Goal: Check status: Check status

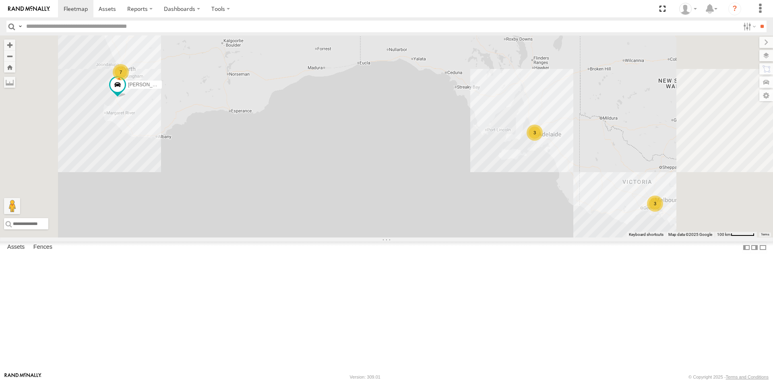
click at [0, 0] on link at bounding box center [0, 0] width 0 height 0
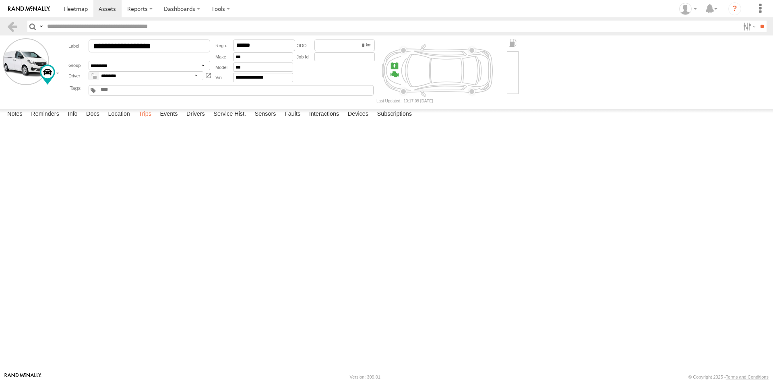
click at [147, 120] on label "Trips" at bounding box center [145, 114] width 21 height 11
click at [0, 0] on link at bounding box center [0, 0] width 0 height 0
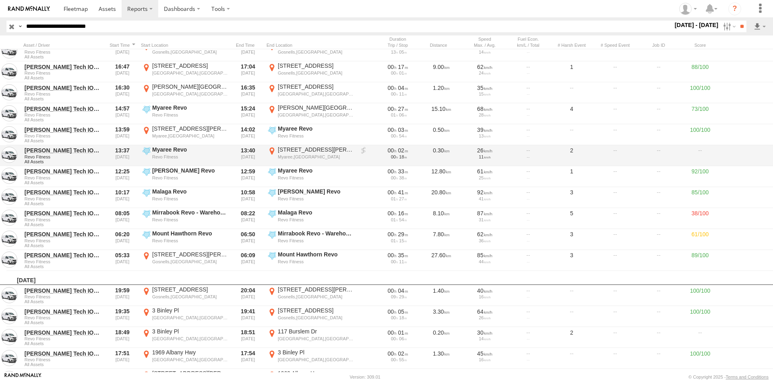
scroll to position [161, 0]
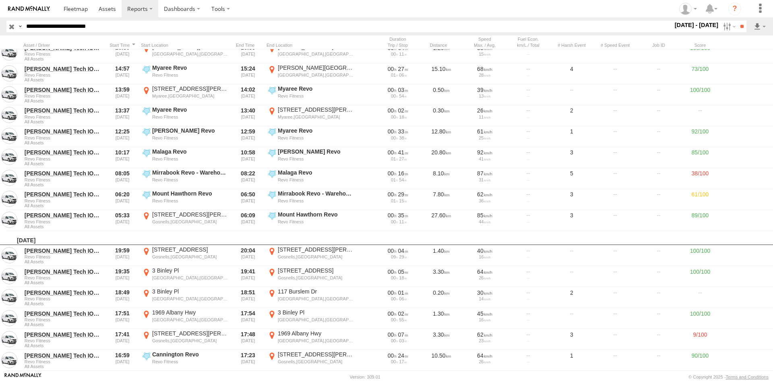
click at [685, 28] on label "26 Sep - 2 Oct 25" at bounding box center [696, 25] width 47 height 9
click at [0, 0] on label at bounding box center [0, 0] width 0 height 0
click at [740, 27] on input "**" at bounding box center [741, 27] width 9 height 12
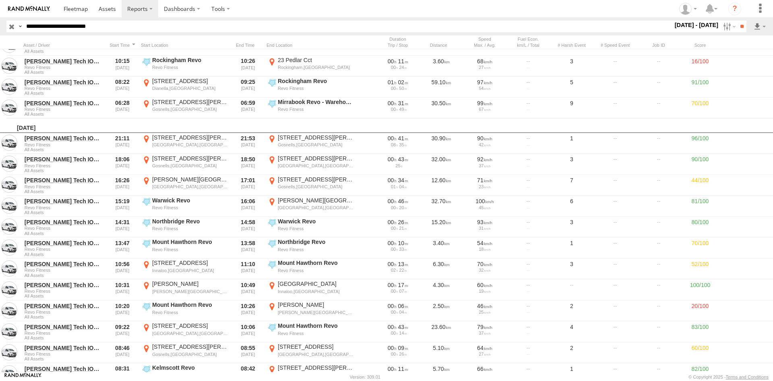
scroll to position [135, 0]
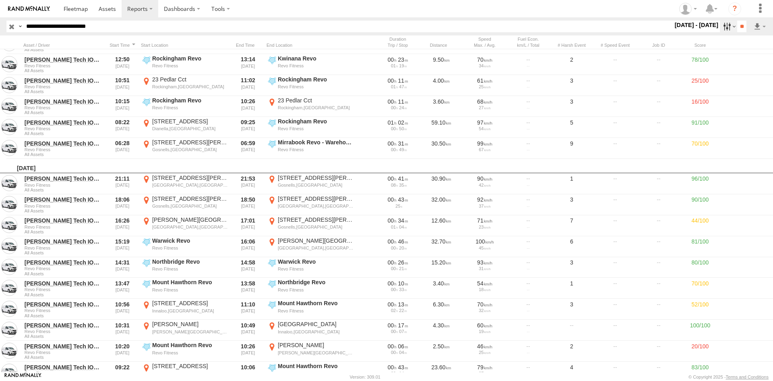
click at [727, 23] on label at bounding box center [728, 27] width 17 height 12
click at [721, 25] on label at bounding box center [728, 27] width 17 height 12
click at [35, 5] on link at bounding box center [29, 8] width 58 height 17
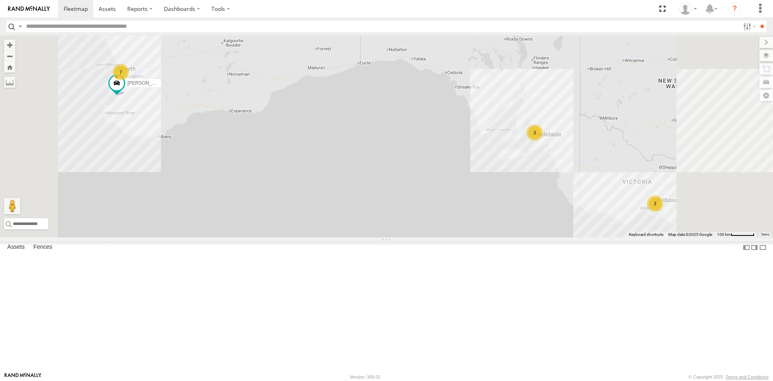
click at [0, 0] on link at bounding box center [0, 0] width 0 height 0
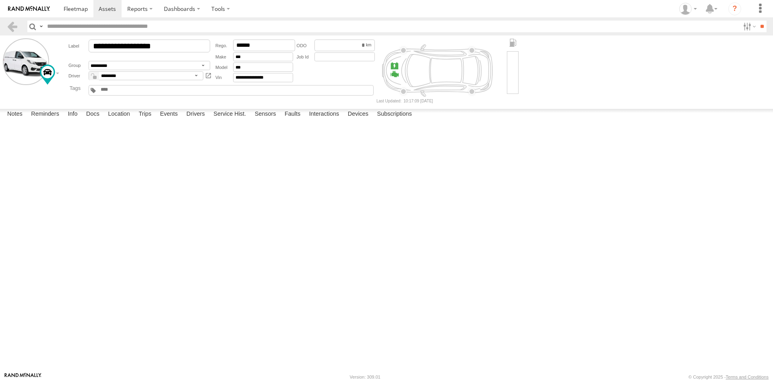
click at [143, 120] on label "Trips" at bounding box center [145, 114] width 21 height 11
click at [0, 0] on link at bounding box center [0, 0] width 0 height 0
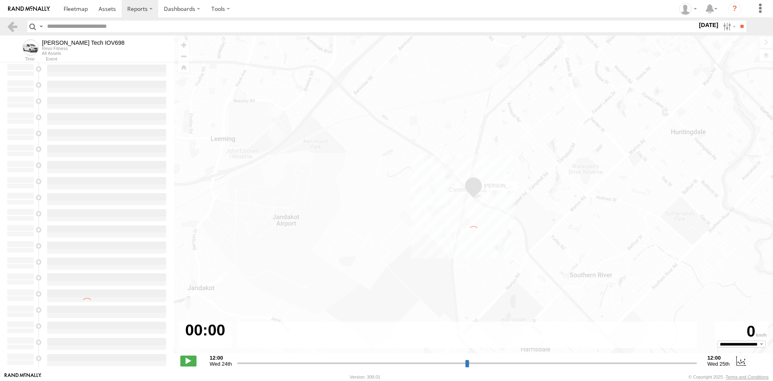
type input "**********"
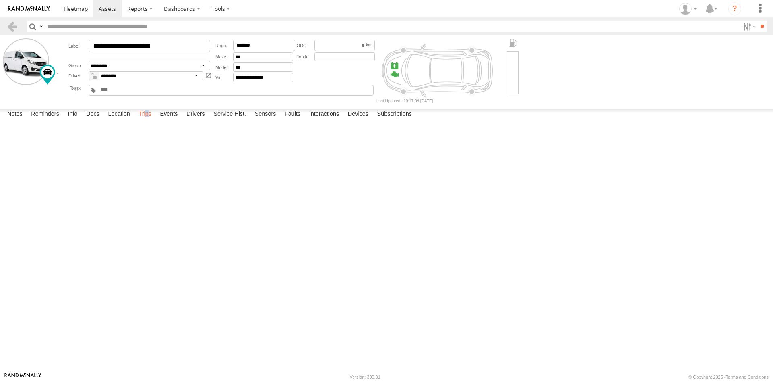
drag, startPoint x: 149, startPoint y: 365, endPoint x: 154, endPoint y: 362, distance: 5.9
click at [149, 120] on label "Trips" at bounding box center [145, 114] width 21 height 11
click at [147, 120] on label "Trips" at bounding box center [145, 114] width 21 height 11
click at [0, 0] on link at bounding box center [0, 0] width 0 height 0
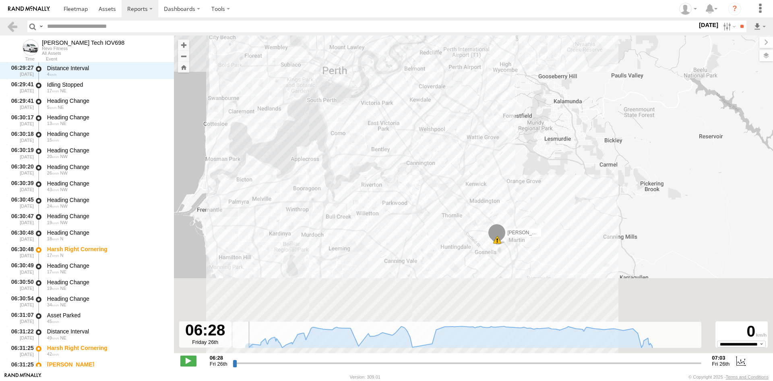
scroll to position [50, 0]
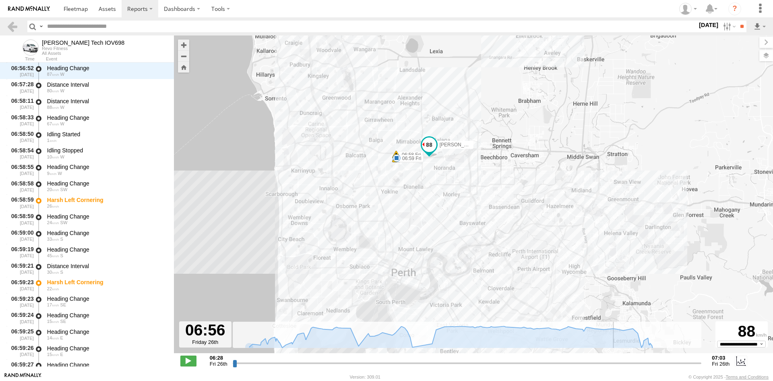
drag, startPoint x: 234, startPoint y: 363, endPoint x: 615, endPoint y: 360, distance: 381.0
click at [615, 360] on input "range" at bounding box center [467, 363] width 469 height 8
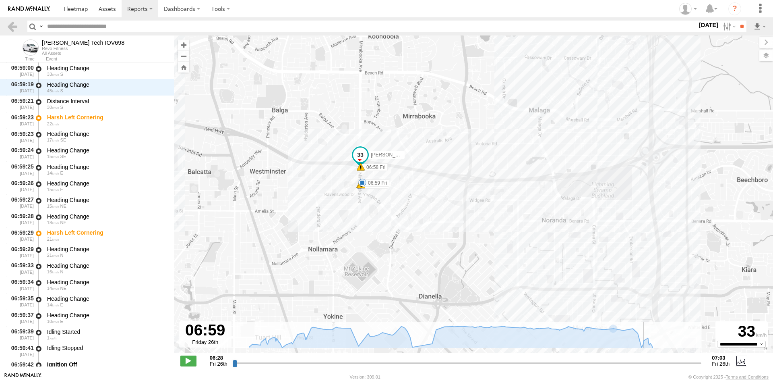
scroll to position [2518, 0]
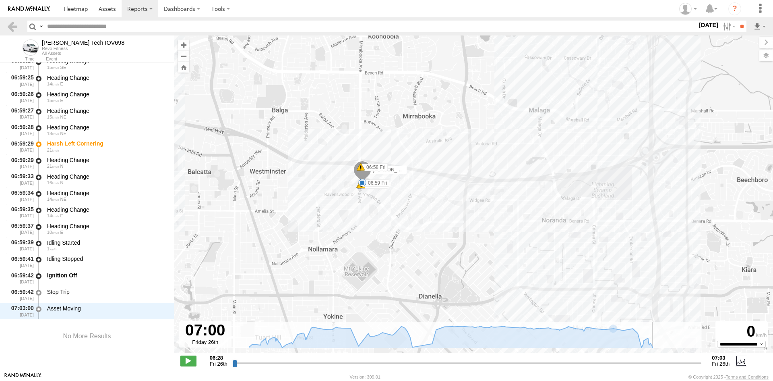
drag, startPoint x: 616, startPoint y: 361, endPoint x: 666, endPoint y: 361, distance: 50.7
type input "**********"
click at [666, 361] on input "range" at bounding box center [467, 363] width 469 height 8
click at [35, 5] on link at bounding box center [29, 8] width 58 height 17
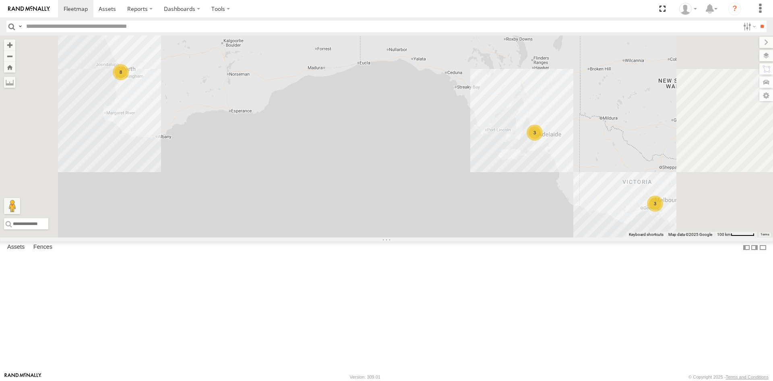
drag, startPoint x: 123, startPoint y: 266, endPoint x: 119, endPoint y: 266, distance: 4.4
click at [0, 0] on div "Video" at bounding box center [0, 0] width 0 height 0
click at [0, 0] on link at bounding box center [0, 0] width 0 height 0
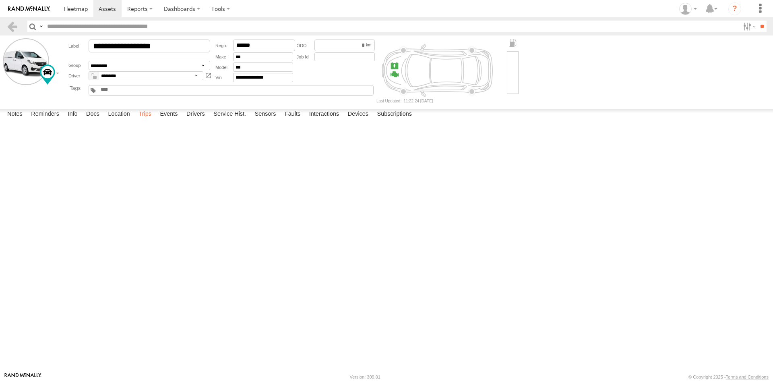
click at [143, 120] on label "Trips" at bounding box center [145, 114] width 21 height 11
drag, startPoint x: 744, startPoint y: 120, endPoint x: 722, endPoint y: 110, distance: 24.0
click at [0, 0] on link at bounding box center [0, 0] width 0 height 0
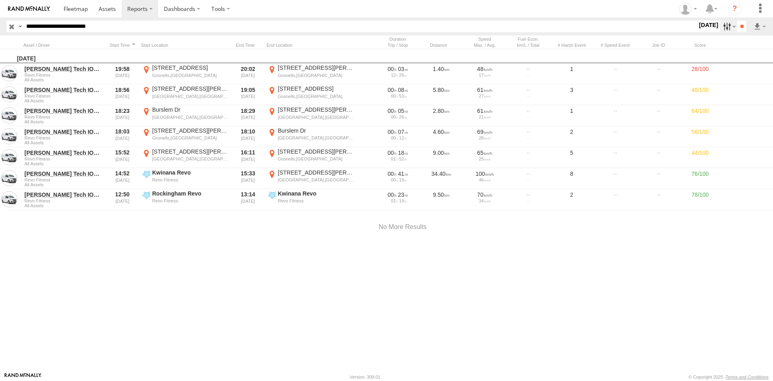
click at [722, 28] on label at bounding box center [728, 27] width 17 height 12
click at [0, 0] on label at bounding box center [0, 0] width 0 height 0
click at [738, 27] on input "**" at bounding box center [741, 27] width 9 height 12
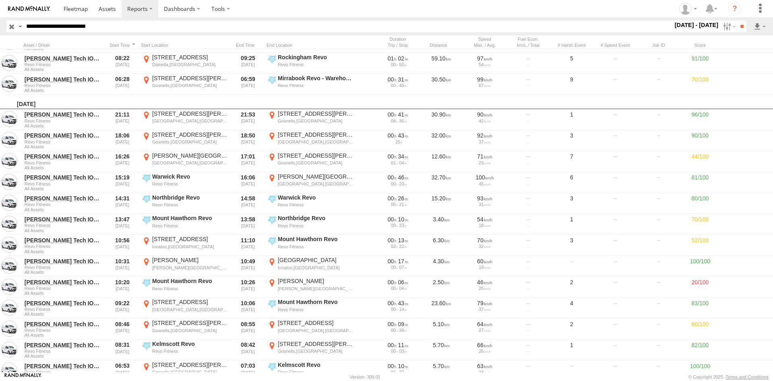
scroll to position [201, 0]
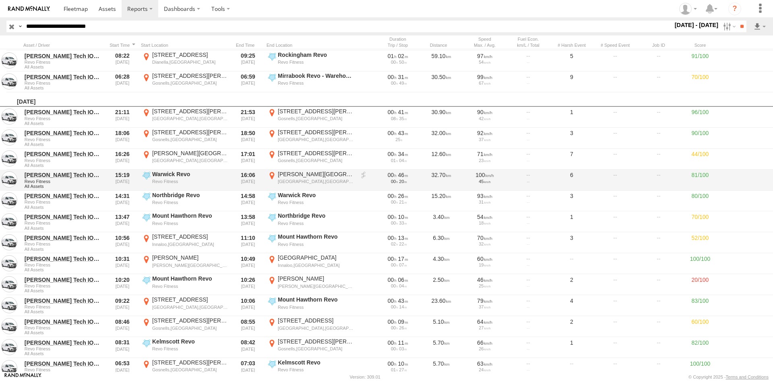
click at [296, 178] on div "Cannington,WA" at bounding box center [316, 181] width 76 height 6
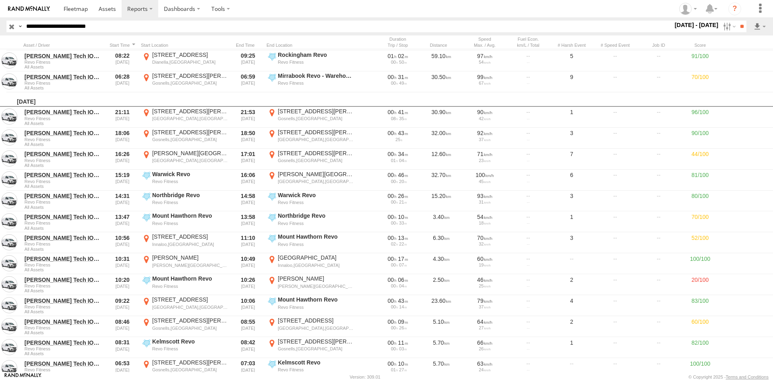
click at [0, 0] on label "×" at bounding box center [0, 0] width 0 height 0
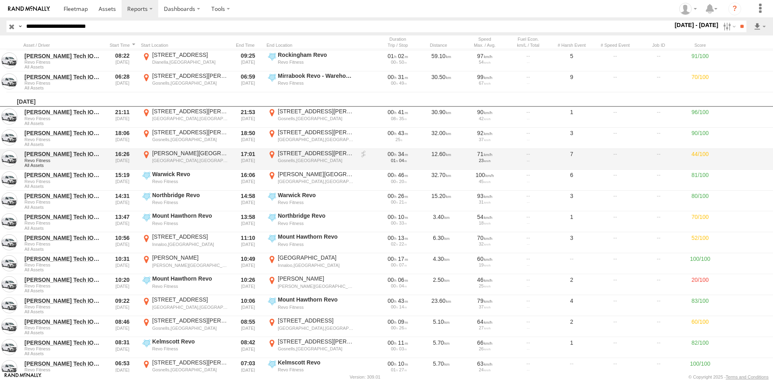
click at [159, 153] on div "Grose Ave" at bounding box center [190, 152] width 76 height 7
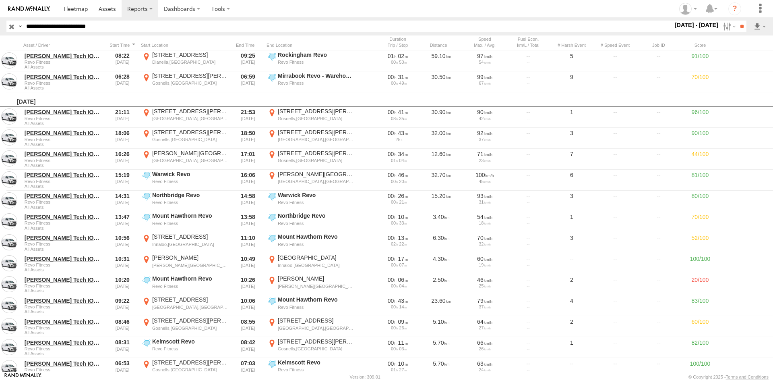
click at [0, 0] on label "×" at bounding box center [0, 0] width 0 height 0
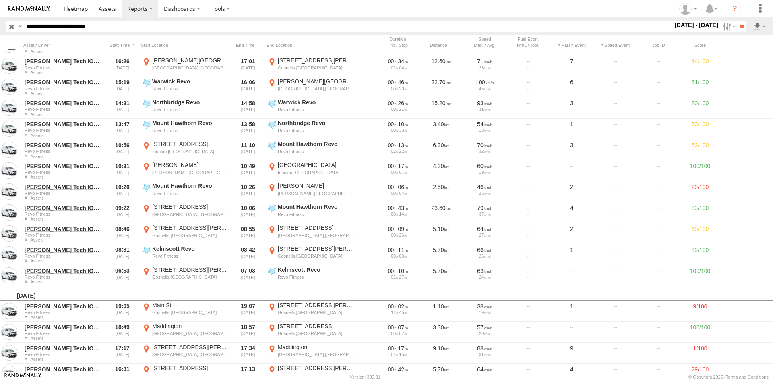
scroll to position [282, 0]
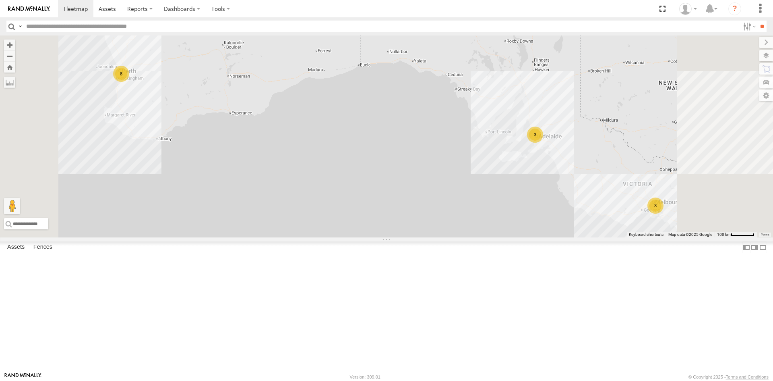
click at [264, 12] on section at bounding box center [414, 8] width 713 height 17
